Goal: Find specific page/section: Find specific page/section

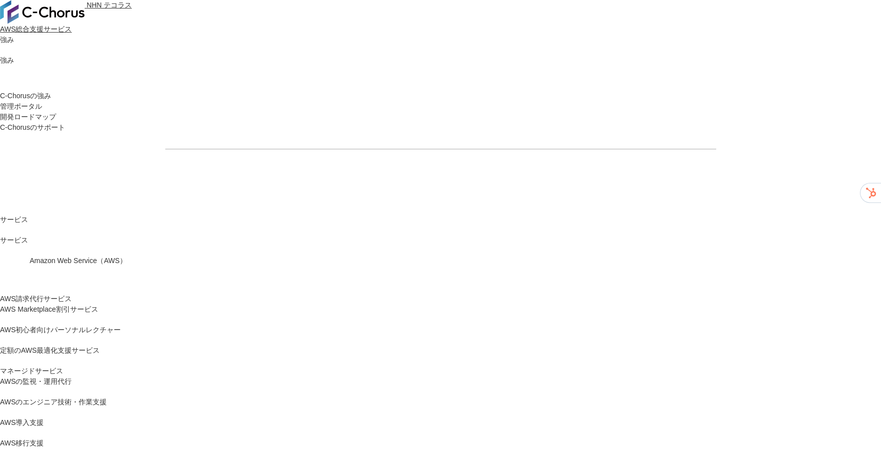
click at [62, 20] on img at bounding box center [42, 12] width 85 height 24
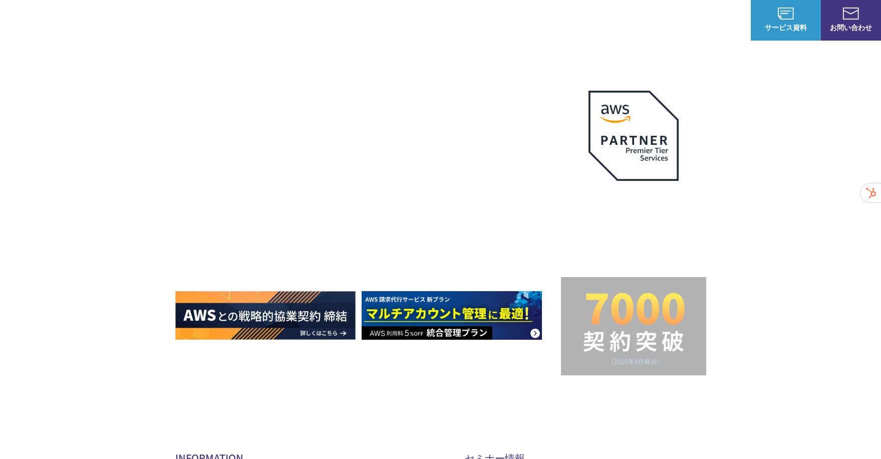
click at [618, 150] on link "Google Cloudセットアップパッケージ" at bounding box center [642, 155] width 121 height 10
